Goal: Check status

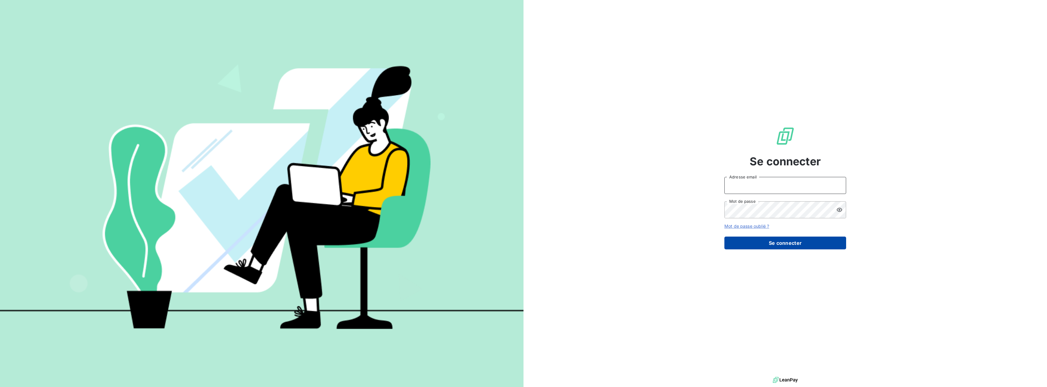
type input "[PERSON_NAME][EMAIL_ADDRESS][DOMAIN_NAME]"
click at [783, 244] on button "Se connecter" at bounding box center [785, 242] width 122 height 13
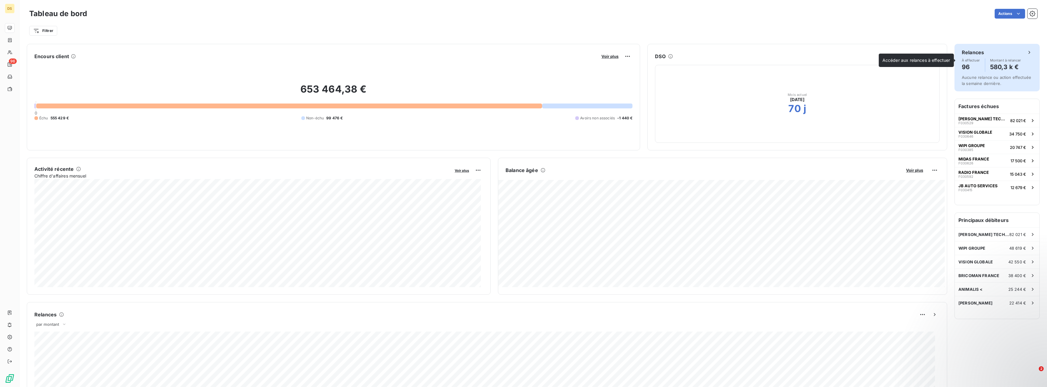
click at [989, 56] on div "Relances À effectuer 96 Montant à relancer 580,3 k €" at bounding box center [996, 60] width 71 height 23
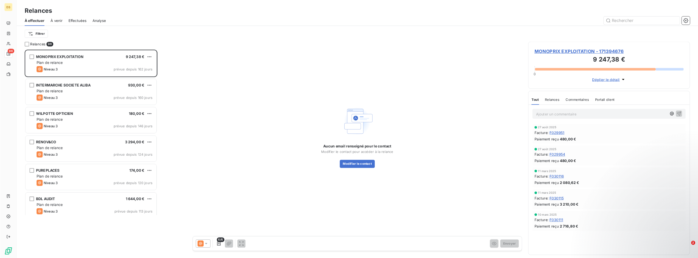
scroll to position [195, 156]
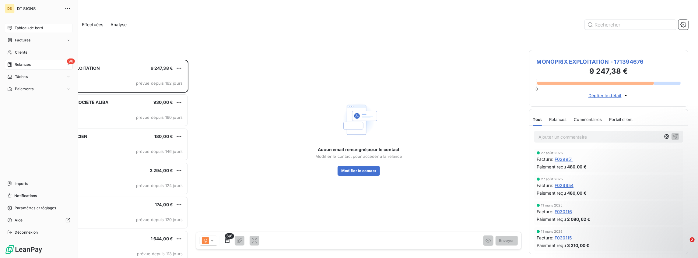
click at [23, 28] on span "Tableau de bord" at bounding box center [29, 27] width 28 height 5
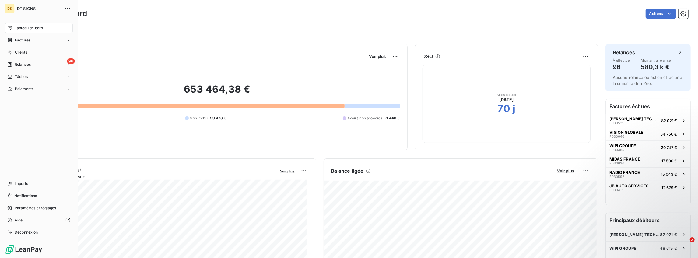
click at [15, 28] on span "Tableau de bord" at bounding box center [29, 27] width 28 height 5
